Goal: Find contact information: Obtain details needed to contact an individual or organization

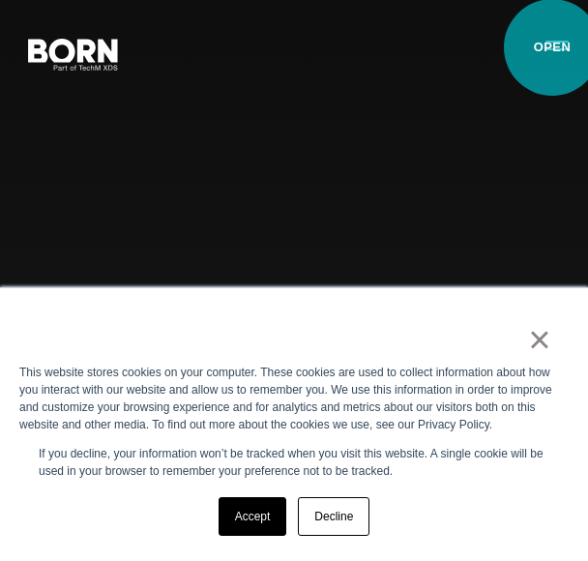
click at [552, 47] on button "Primary Menu" at bounding box center [557, 44] width 46 height 41
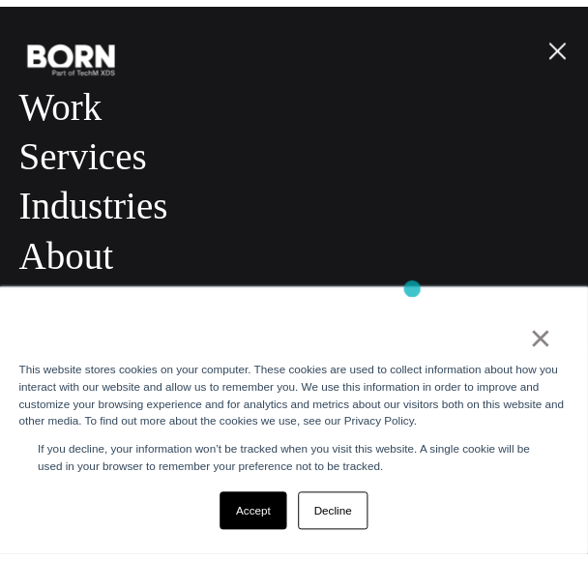
scroll to position [24, 0]
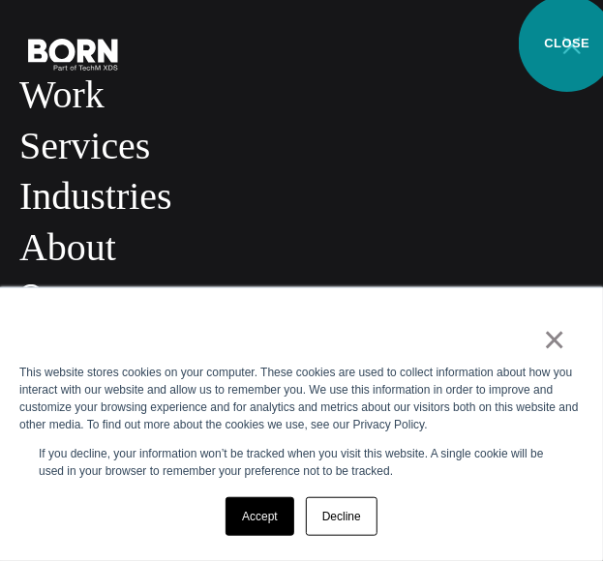
click at [567, 44] on button "Primary Menu" at bounding box center [572, 44] width 46 height 41
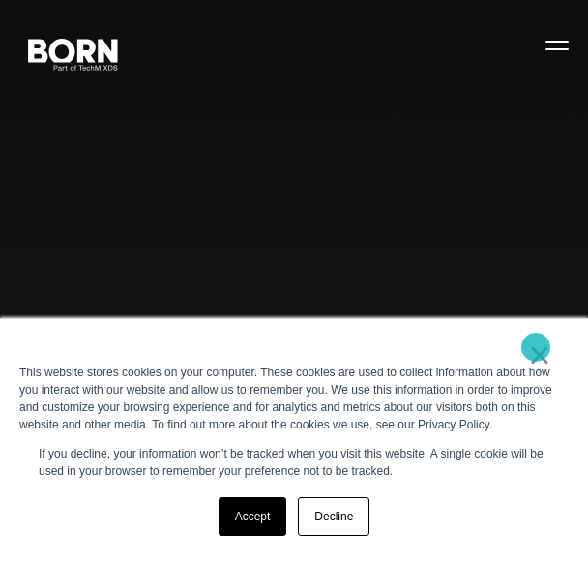
click at [536, 347] on link "×" at bounding box center [539, 354] width 23 height 17
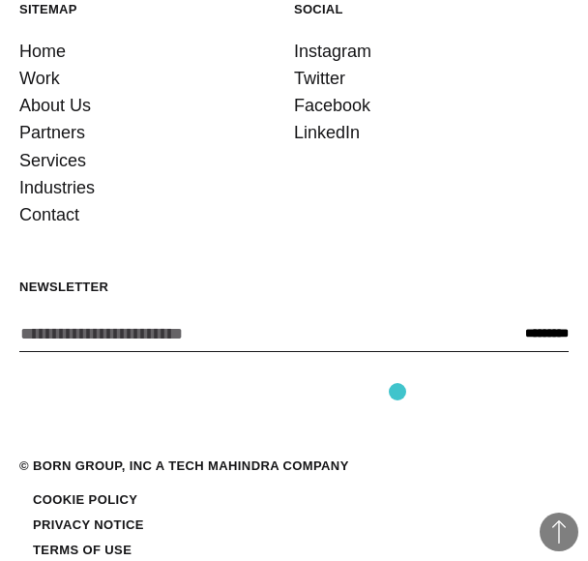
scroll to position [4385, 0]
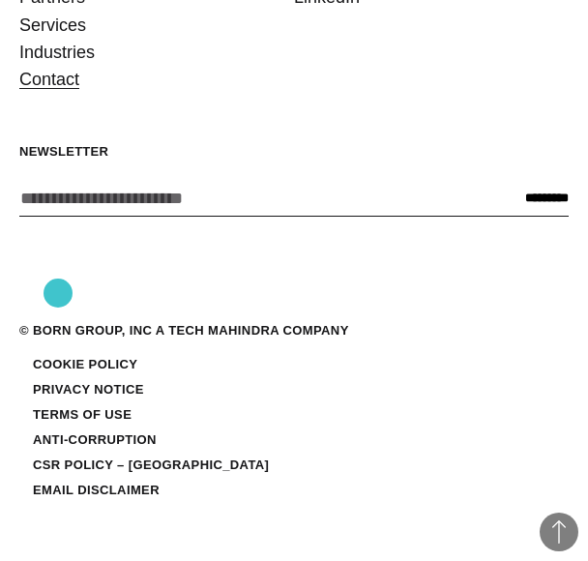
click at [58, 93] on link "Contact" at bounding box center [49, 79] width 60 height 27
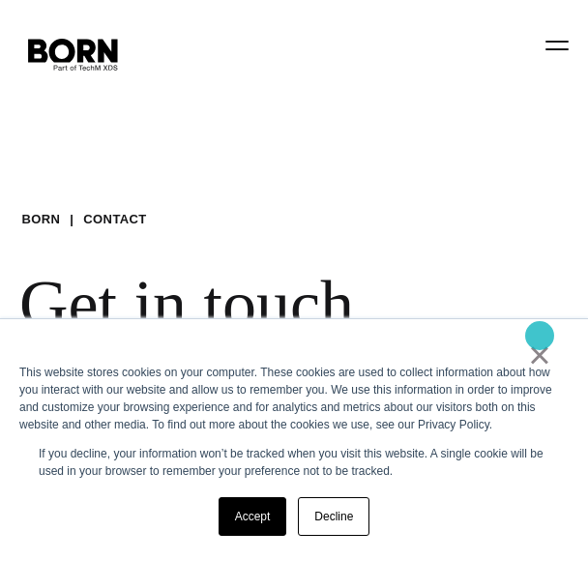
click at [540, 346] on link "×" at bounding box center [539, 354] width 23 height 17
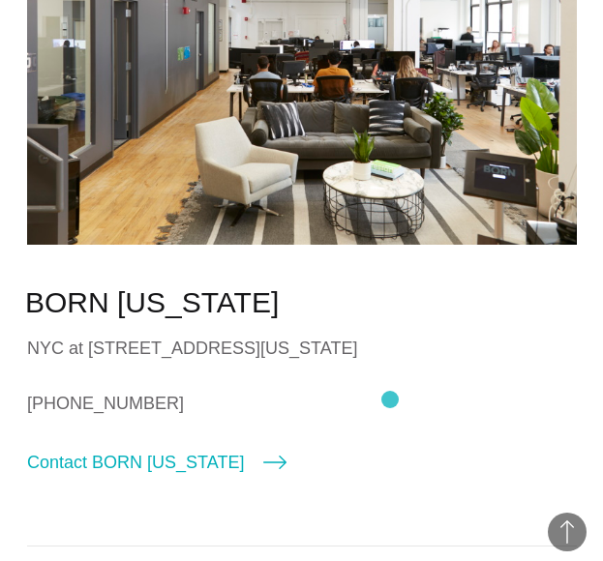
scroll to position [774, 0]
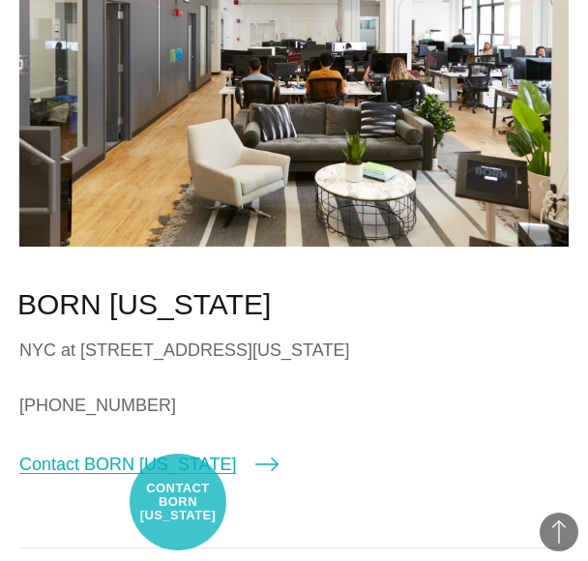
click at [178, 478] on link "Contact BORN New York" at bounding box center [148, 464] width 259 height 27
select select "********"
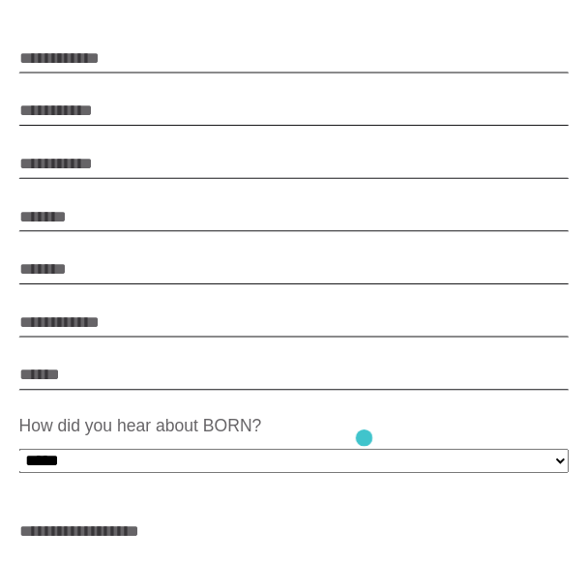
scroll to position [0, 0]
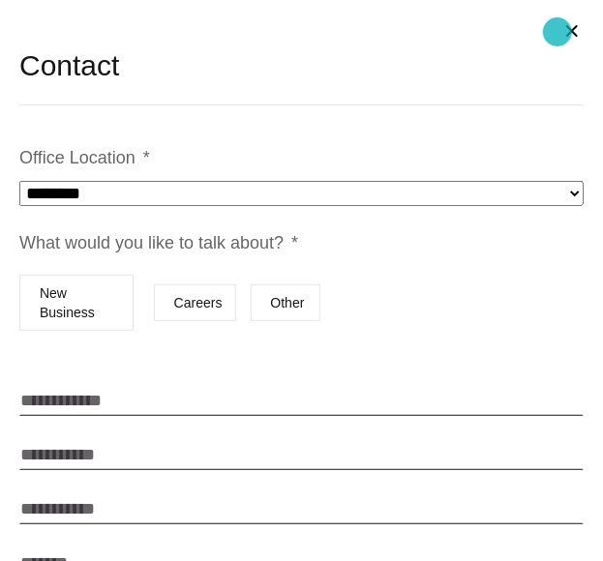
click at [557, 32] on button "Close modal" at bounding box center [572, 31] width 46 height 46
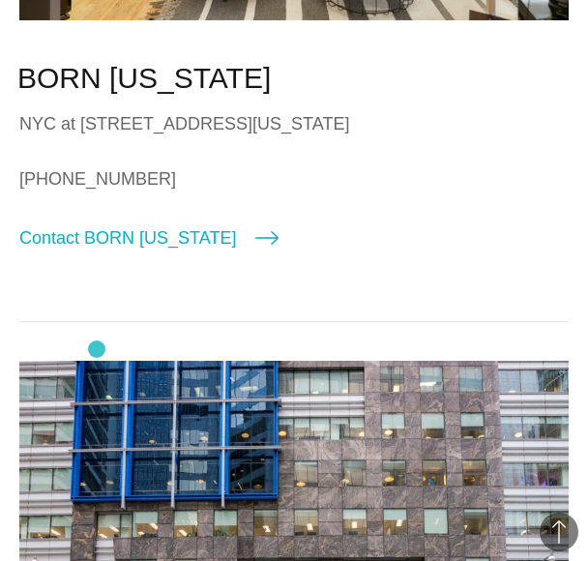
scroll to position [1290, 0]
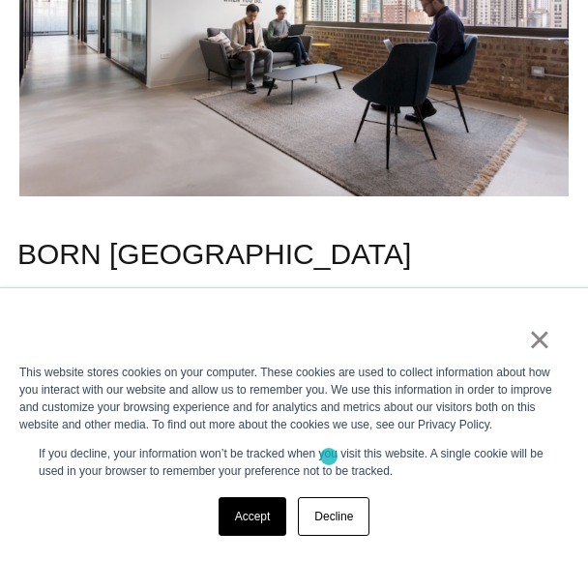
scroll to position [3106, 0]
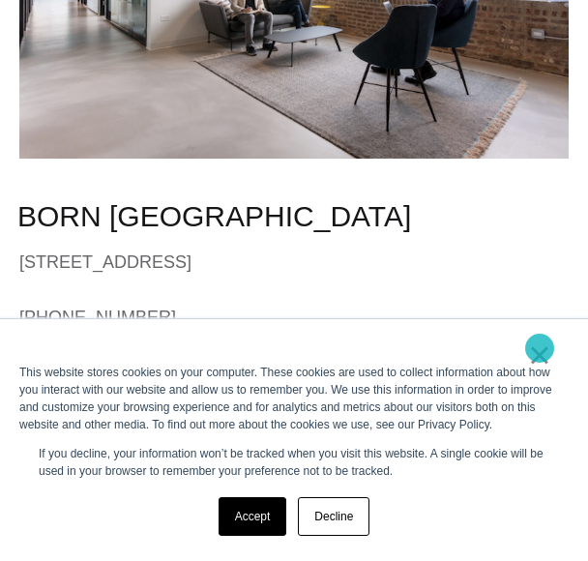
click at [540, 348] on link "×" at bounding box center [539, 354] width 23 height 17
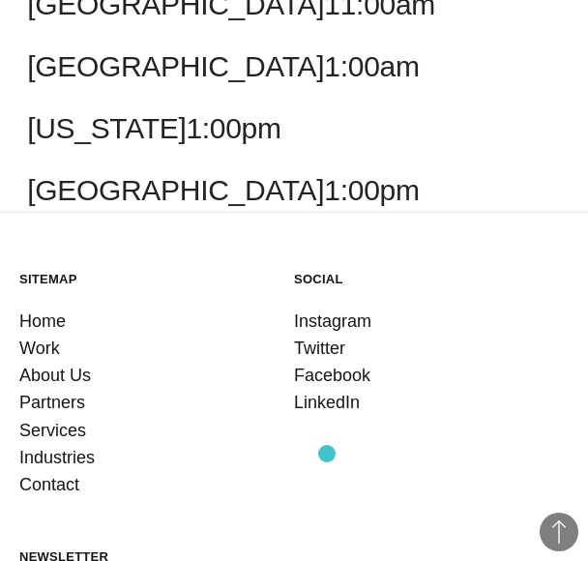
scroll to position [6384, 0]
